Goal: Task Accomplishment & Management: Use online tool/utility

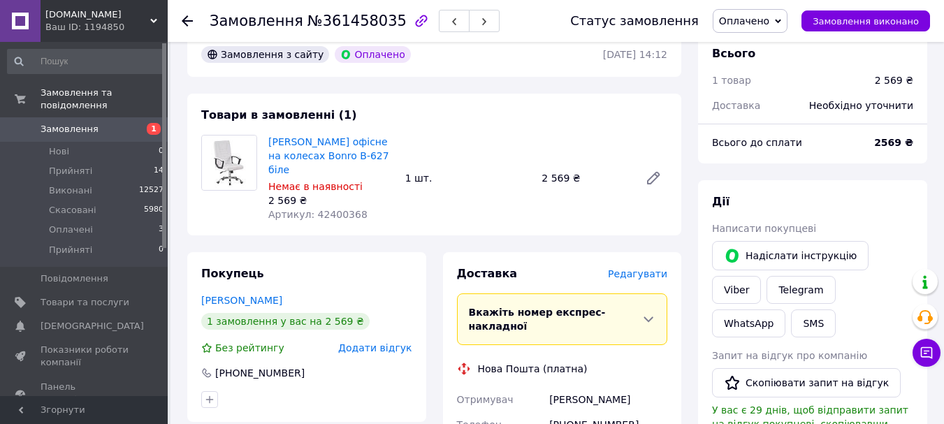
scroll to position [70, 0]
click at [84, 296] on span "Товари та послуги" at bounding box center [85, 302] width 89 height 13
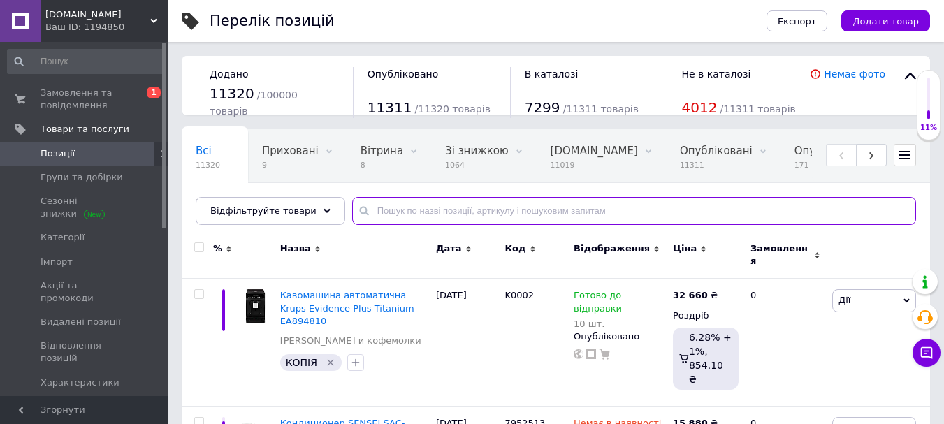
click at [408, 220] on input "text" at bounding box center [634, 211] width 564 height 28
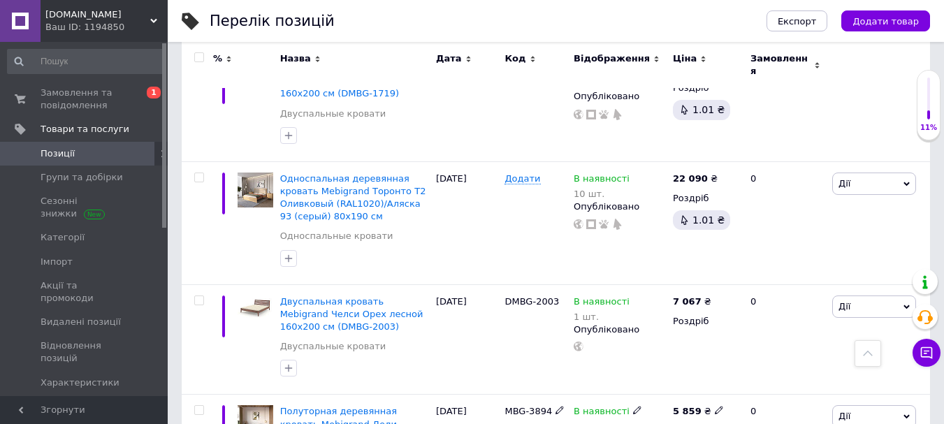
scroll to position [3843, 0]
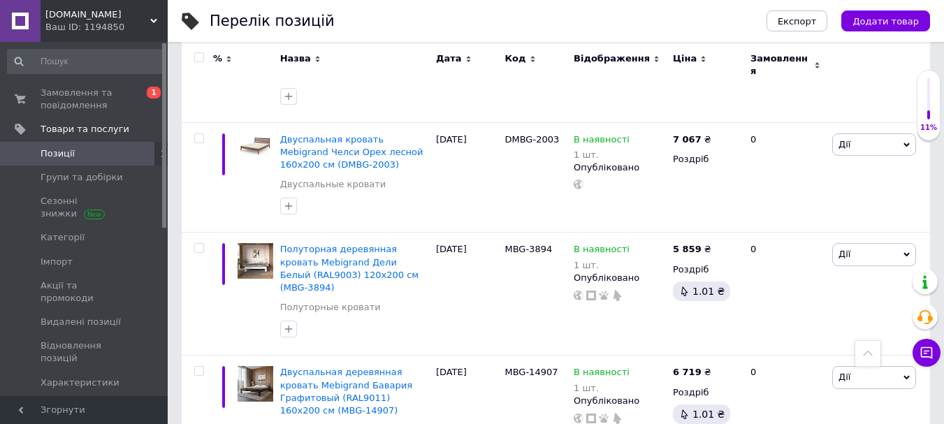
type input "кросівки"
click at [865, 356] on icon at bounding box center [868, 354] width 10 height 10
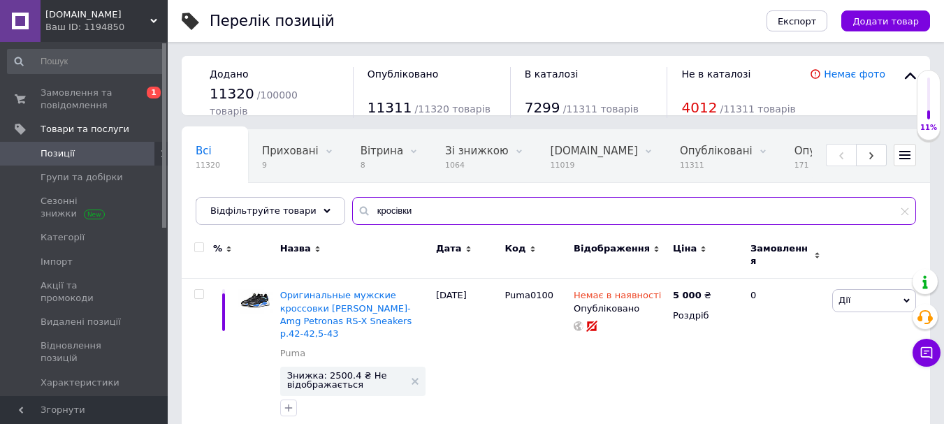
click at [370, 212] on input "кросівки" at bounding box center [634, 211] width 564 height 28
click at [294, 205] on span "Відфільтруйте товари" at bounding box center [263, 210] width 106 height 10
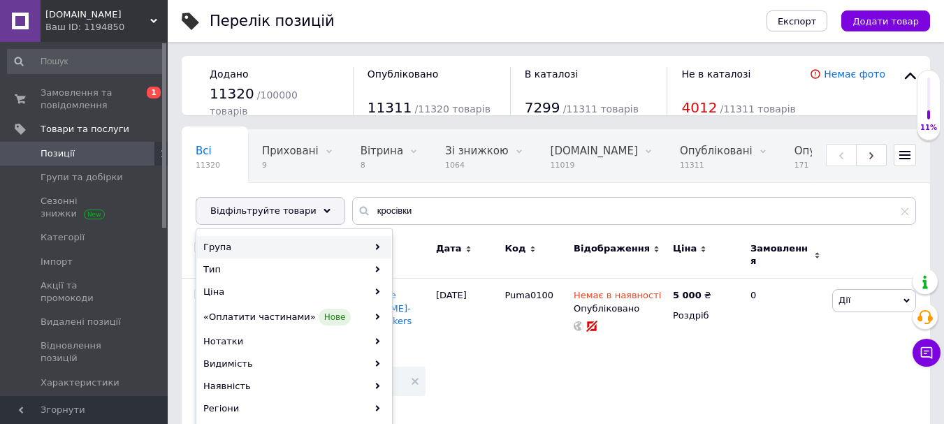
click at [257, 247] on div "Група" at bounding box center [294, 247] width 194 height 22
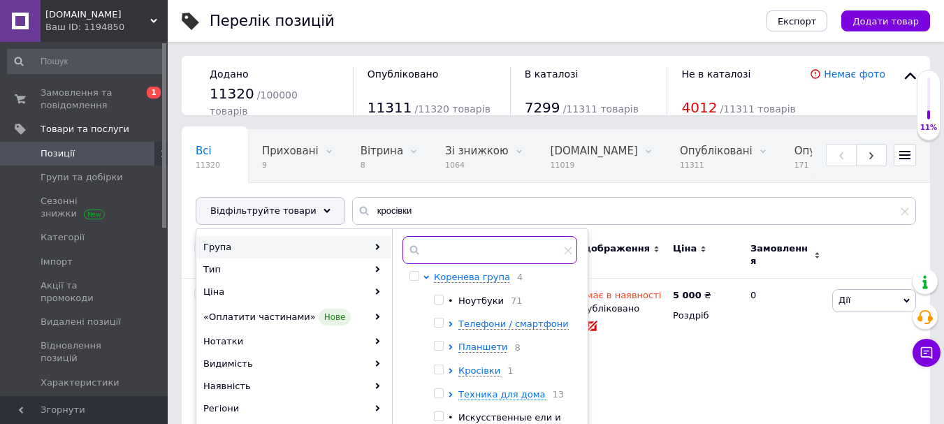
click at [437, 252] on input "text" at bounding box center [489, 250] width 175 height 28
paste input "кросівки"
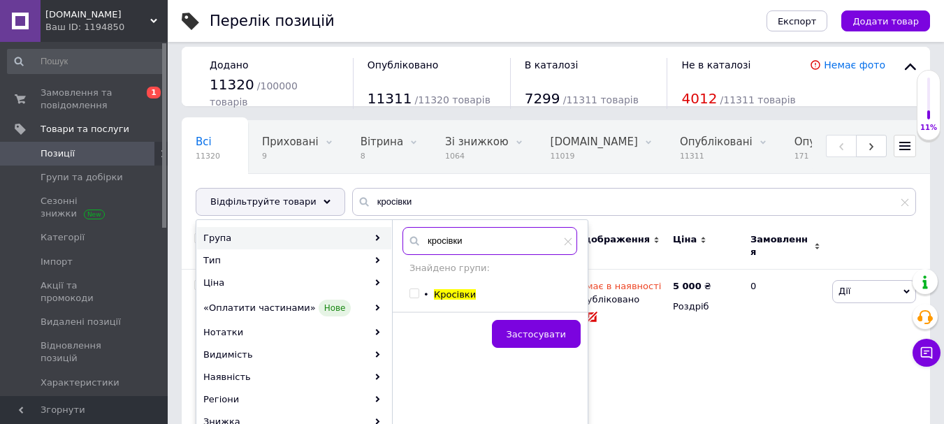
scroll to position [140, 0]
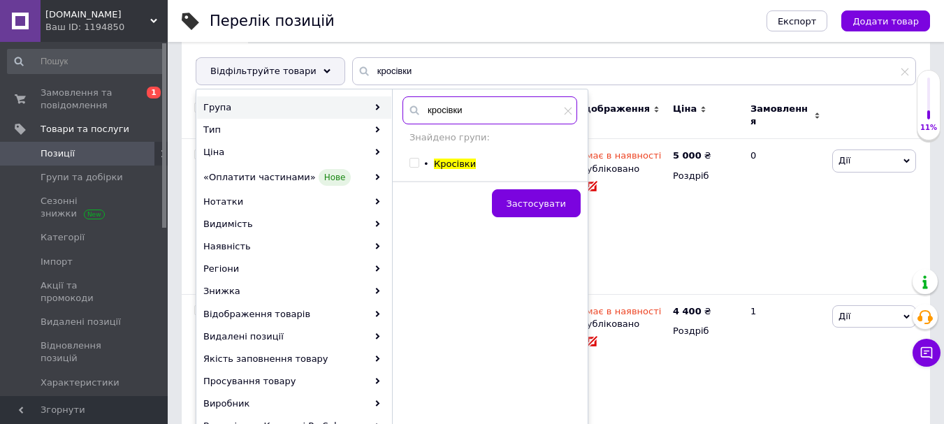
type input "кросівки"
click at [412, 161] on input "checkbox" at bounding box center [413, 163] width 9 height 9
checkbox input "true"
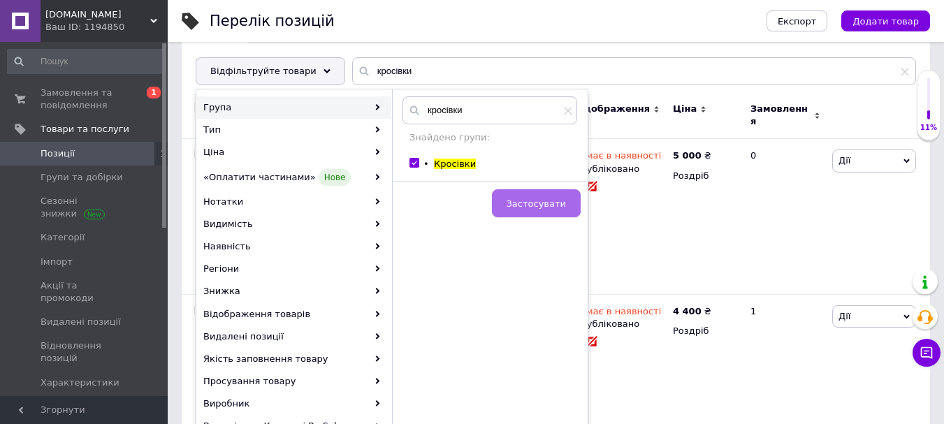
click at [561, 202] on span "Застосувати" at bounding box center [536, 203] width 59 height 10
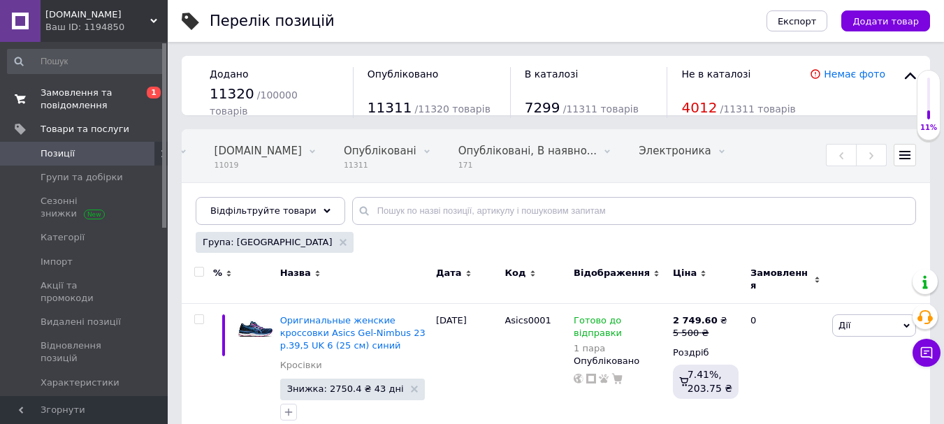
click at [83, 103] on span "Замовлення та повідомлення" at bounding box center [85, 99] width 89 height 25
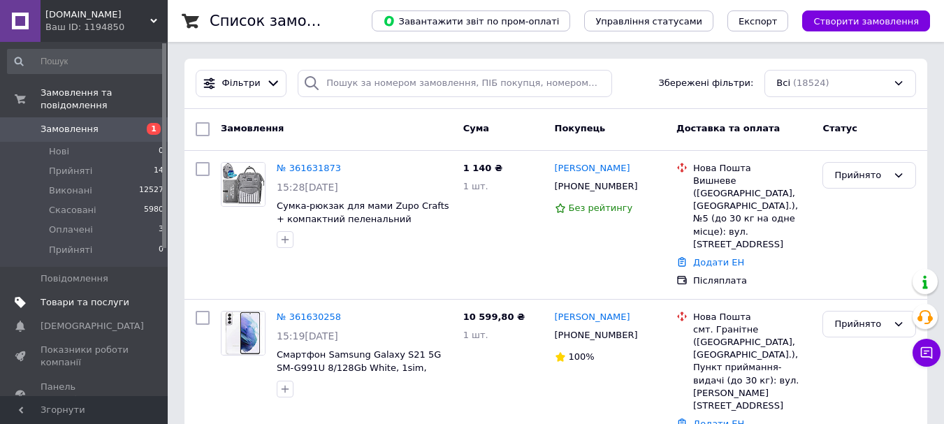
click at [101, 300] on link "Товари та послуги" at bounding box center [86, 303] width 172 height 24
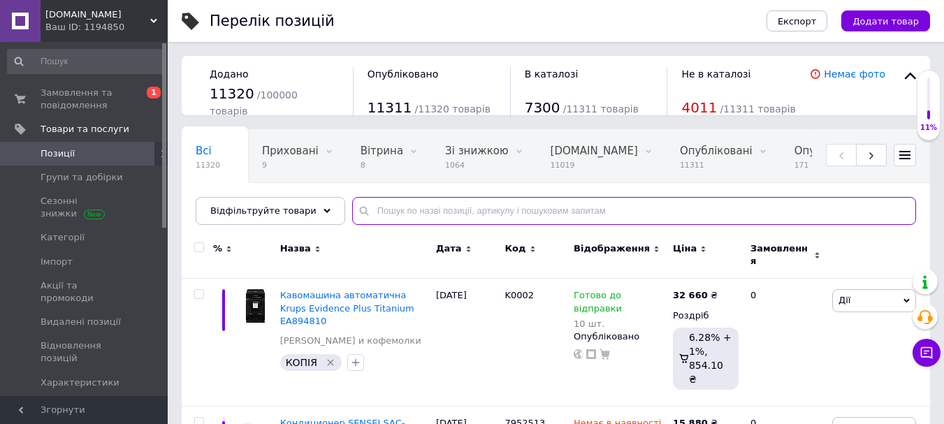
click at [460, 220] on input "text" at bounding box center [634, 211] width 564 height 28
paste input "кросівки"
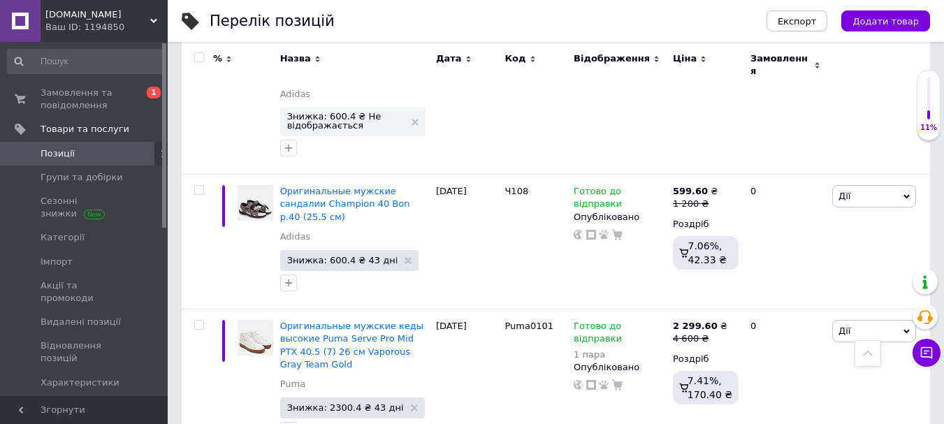
scroll to position [3409, 0]
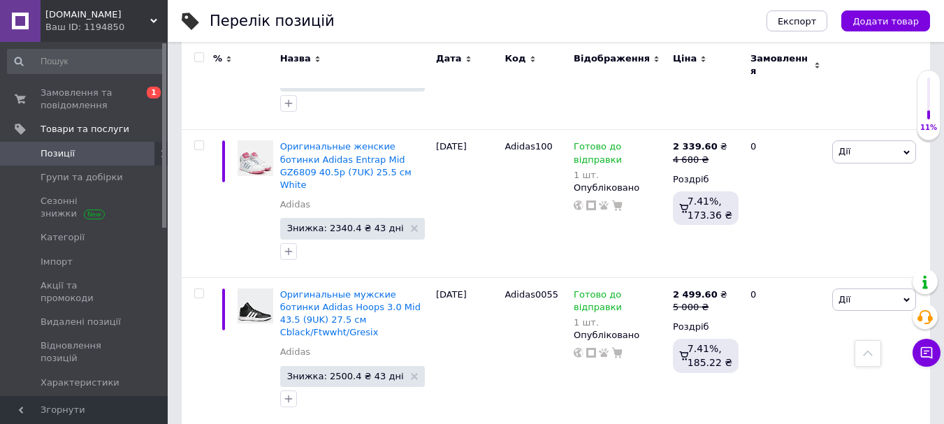
type input "кросівки"
click at [870, 356] on icon at bounding box center [868, 354] width 10 height 10
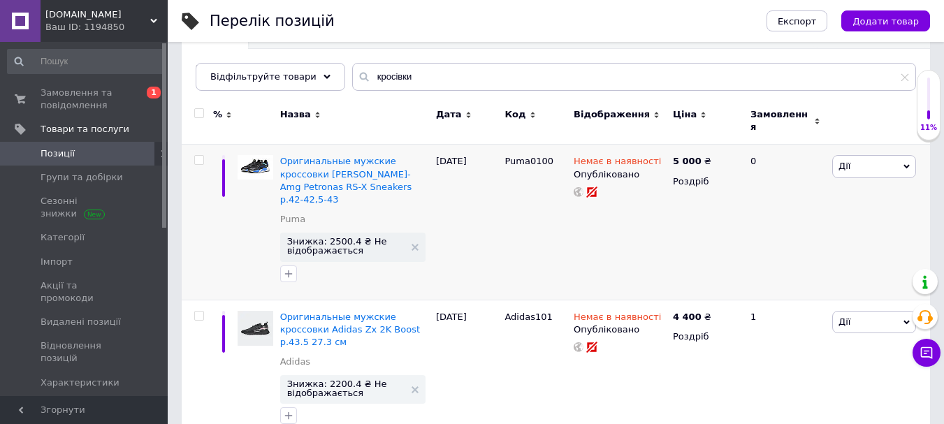
scroll to position [140, 0]
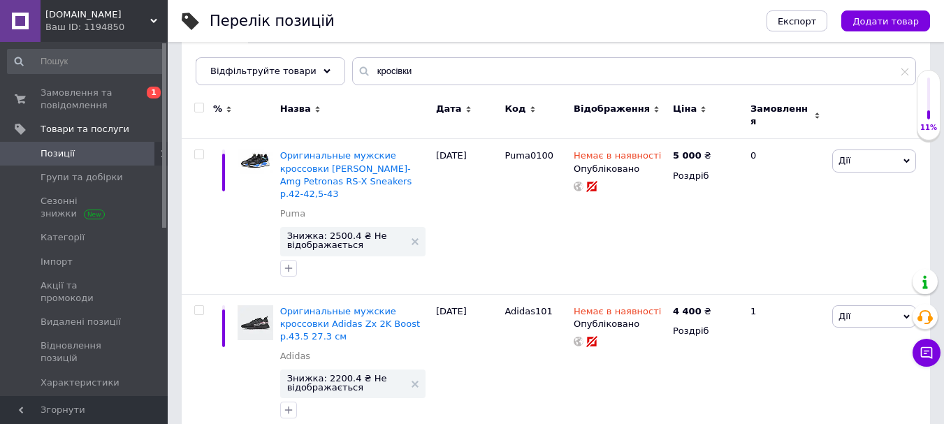
click at [676, 108] on span "Ціна" at bounding box center [685, 109] width 24 height 13
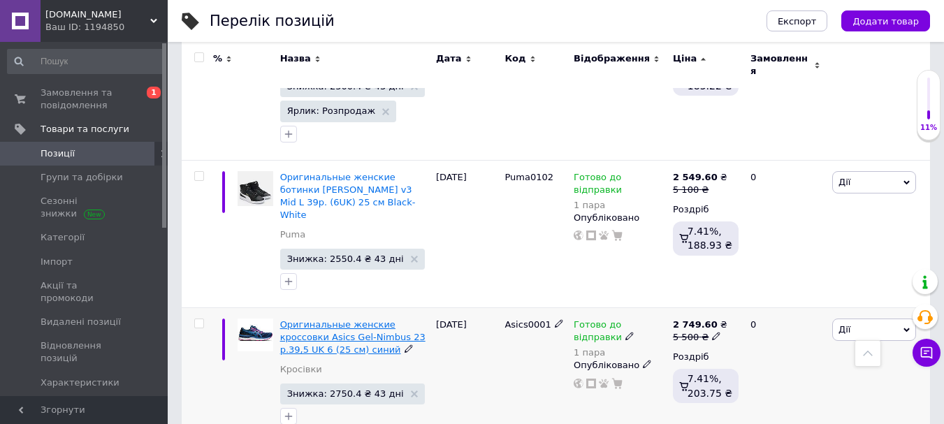
scroll to position [3409, 0]
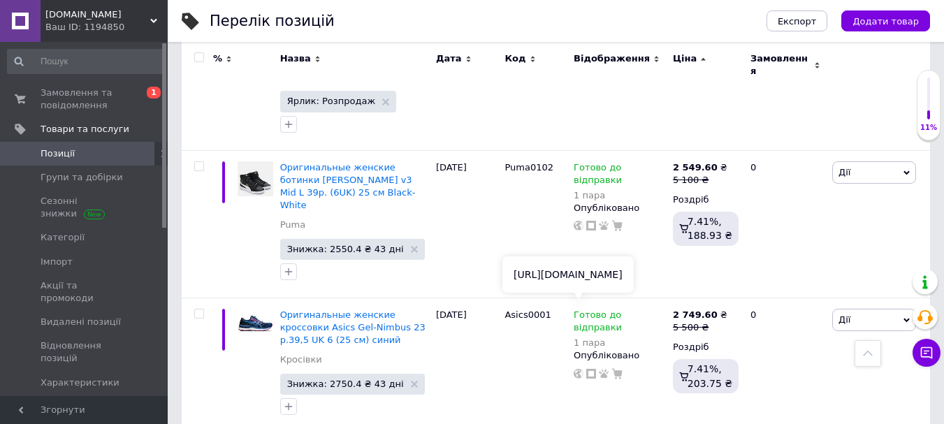
click at [57, 103] on span "Замовлення та повідомлення" at bounding box center [85, 99] width 89 height 25
